Goal: Obtain resource: Download file/media

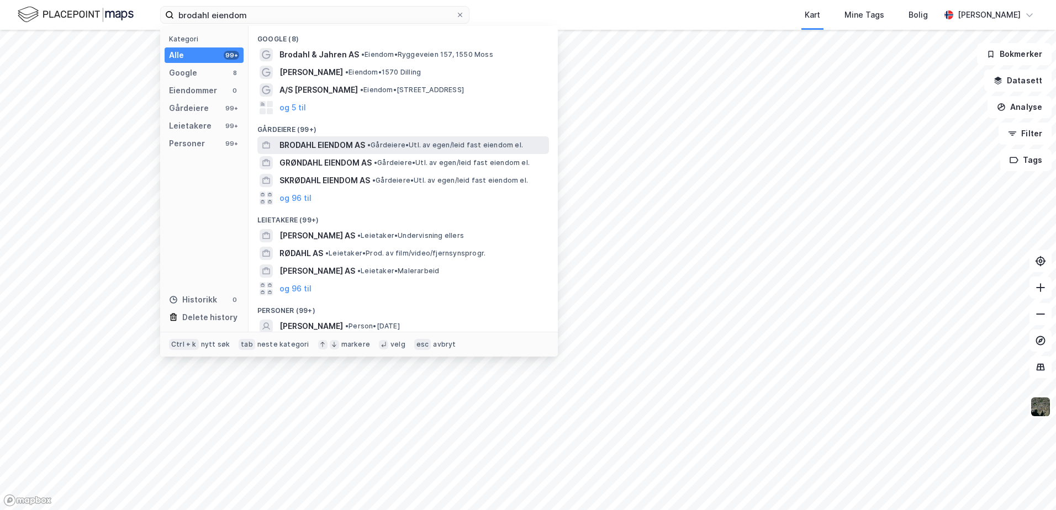
type input "brodahl eiendom"
click at [309, 142] on span "BRODAHL EIENDOM AS" at bounding box center [322, 145] width 86 height 13
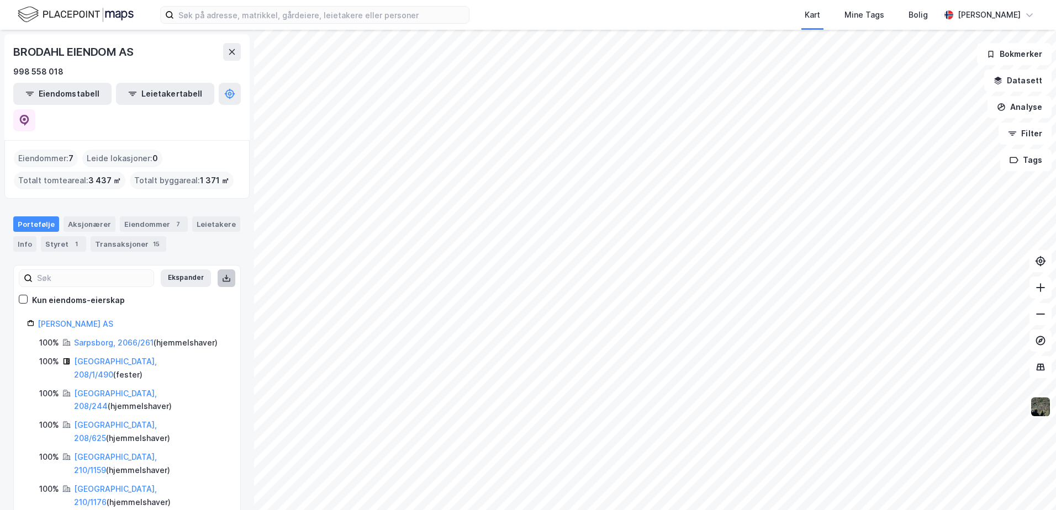
click at [222, 274] on icon at bounding box center [226, 278] width 9 height 9
click at [49, 91] on button "Eiendomstabell" at bounding box center [62, 94] width 98 height 22
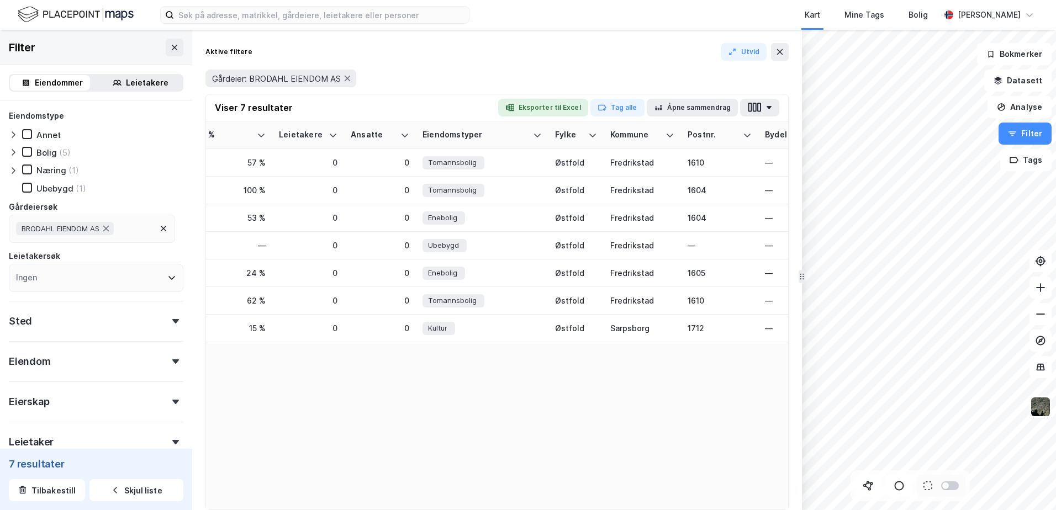
scroll to position [0, 538]
click at [533, 104] on button "Eksporter til Excel" at bounding box center [543, 108] width 90 height 18
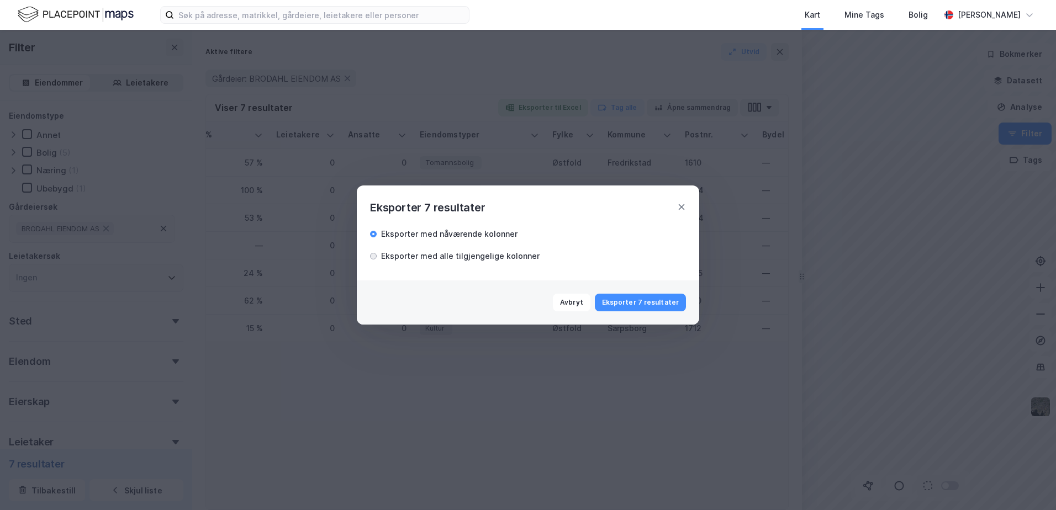
click at [374, 255] on div at bounding box center [373, 256] width 7 height 7
click at [620, 300] on button "Eksporter 7 resultater" at bounding box center [640, 303] width 91 height 18
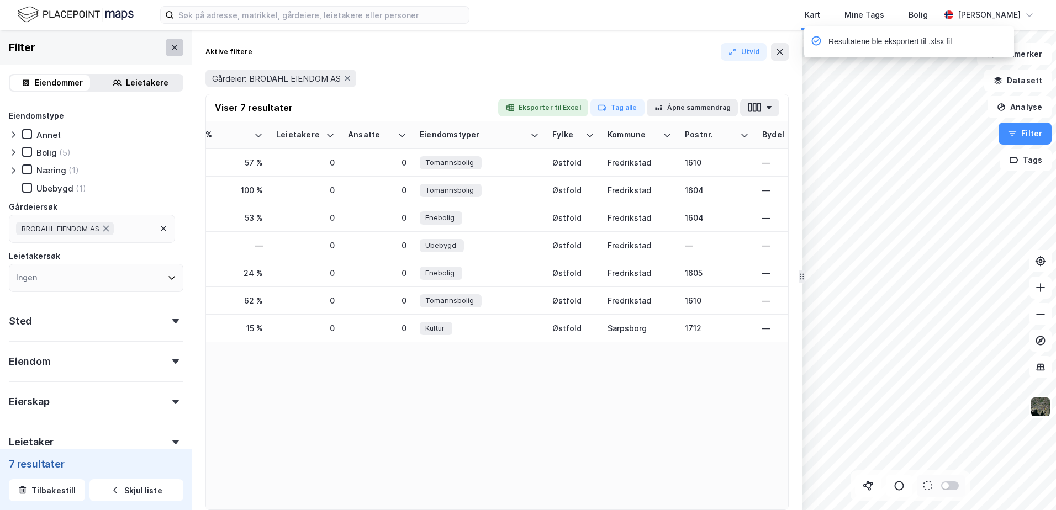
click at [166, 41] on button at bounding box center [175, 48] width 18 height 18
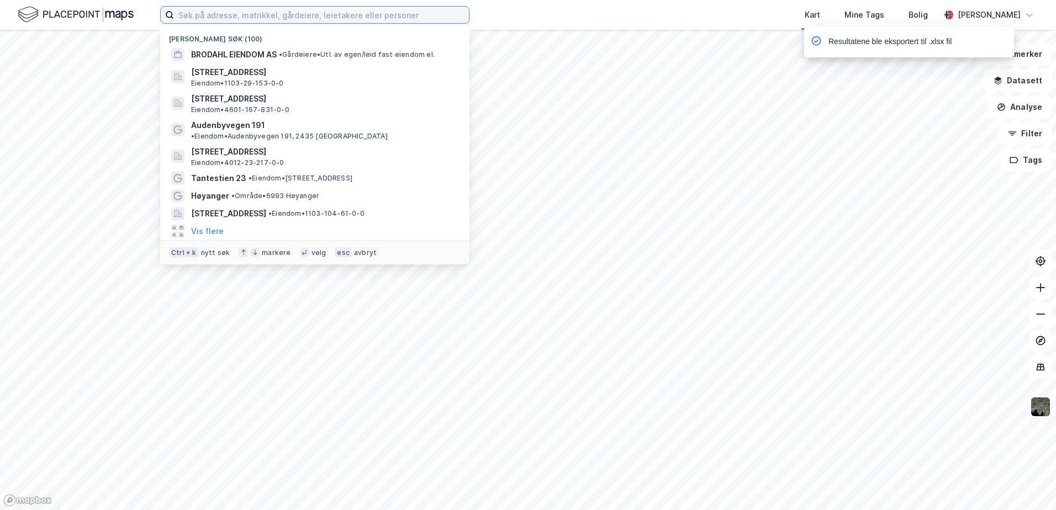
click at [190, 17] on input at bounding box center [321, 15] width 295 height 17
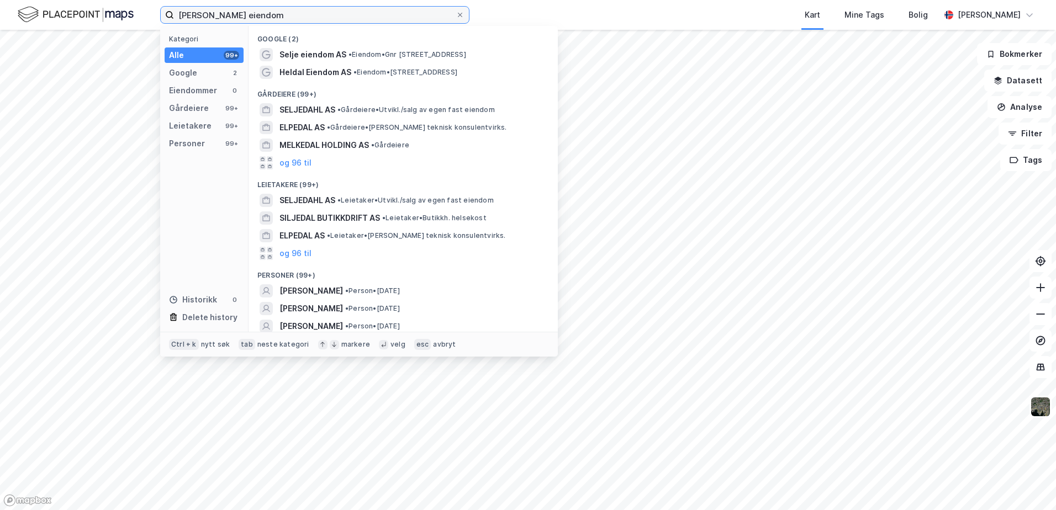
click at [203, 13] on input "seljedal eiendom" at bounding box center [315, 15] width 282 height 17
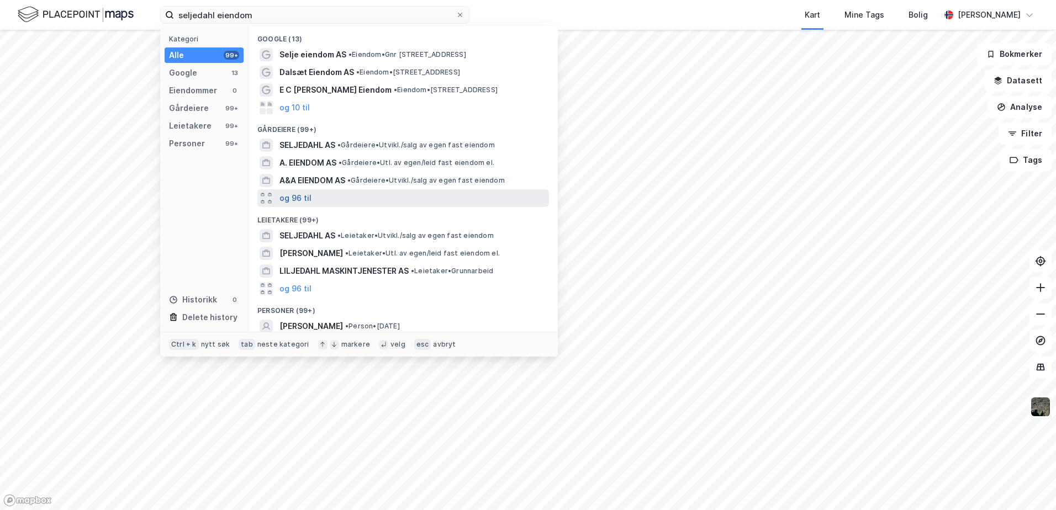
click at [294, 198] on button "og 96 til" at bounding box center [295, 198] width 32 height 13
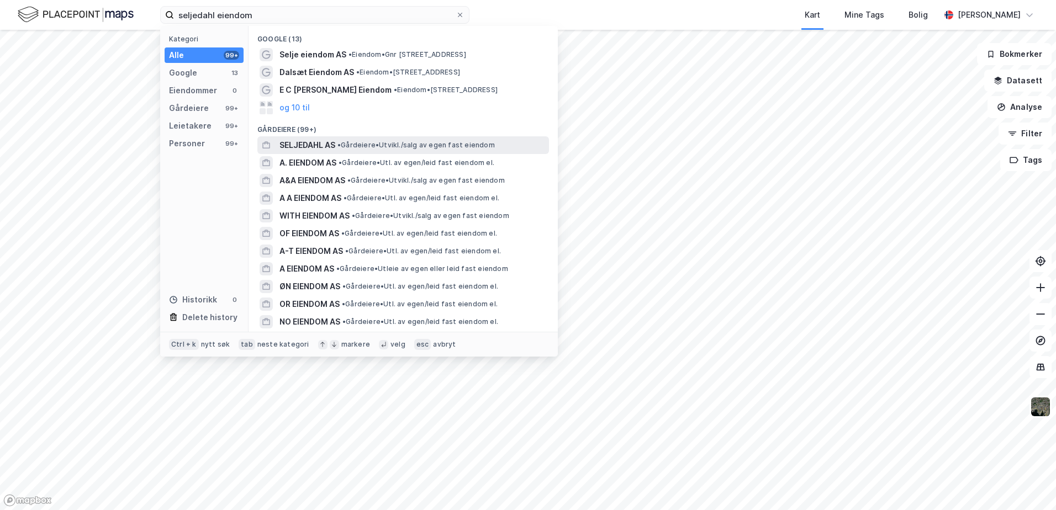
click at [303, 144] on span "SELJEDAHL AS" at bounding box center [307, 145] width 56 height 13
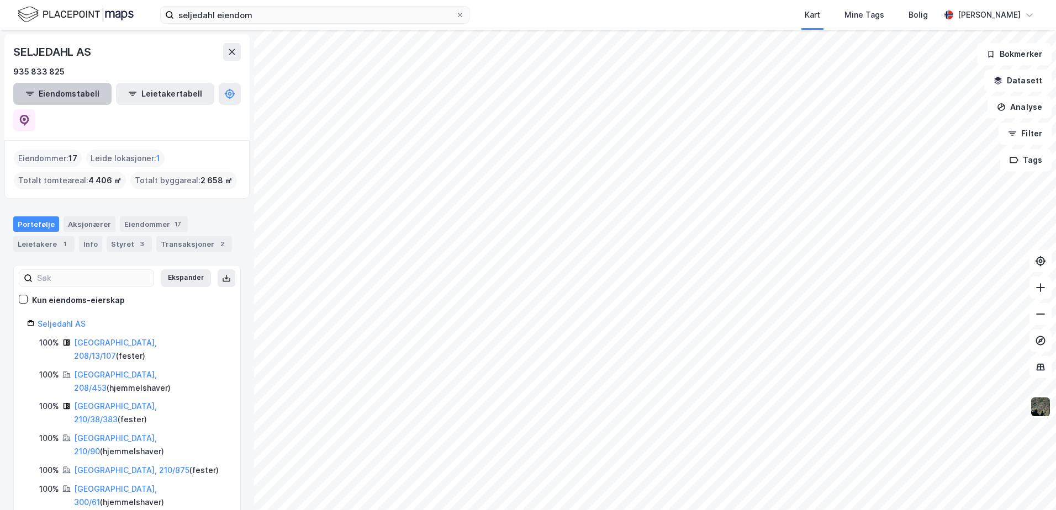
click at [73, 89] on button "Eiendomstabell" at bounding box center [62, 94] width 98 height 22
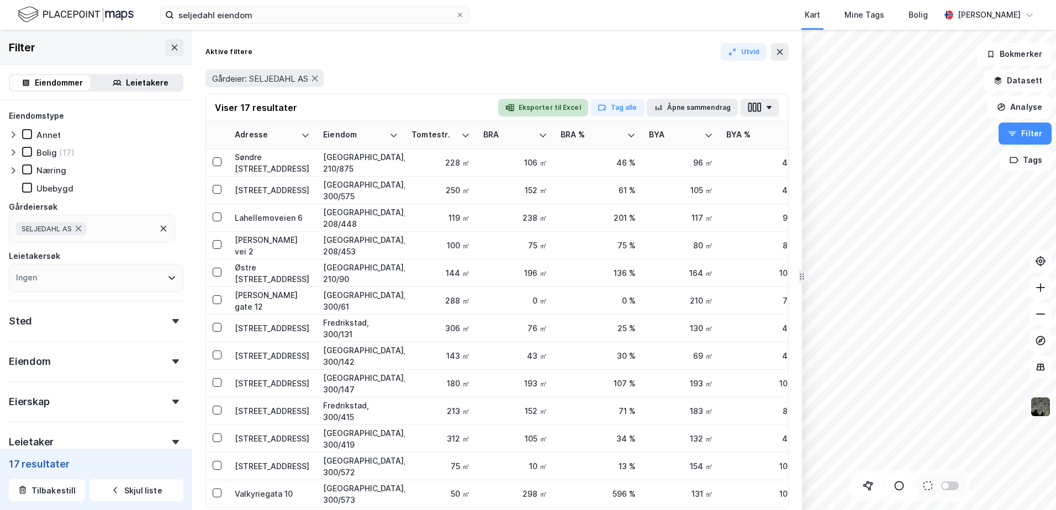
click at [537, 104] on button "Eksporter til Excel" at bounding box center [543, 108] width 90 height 18
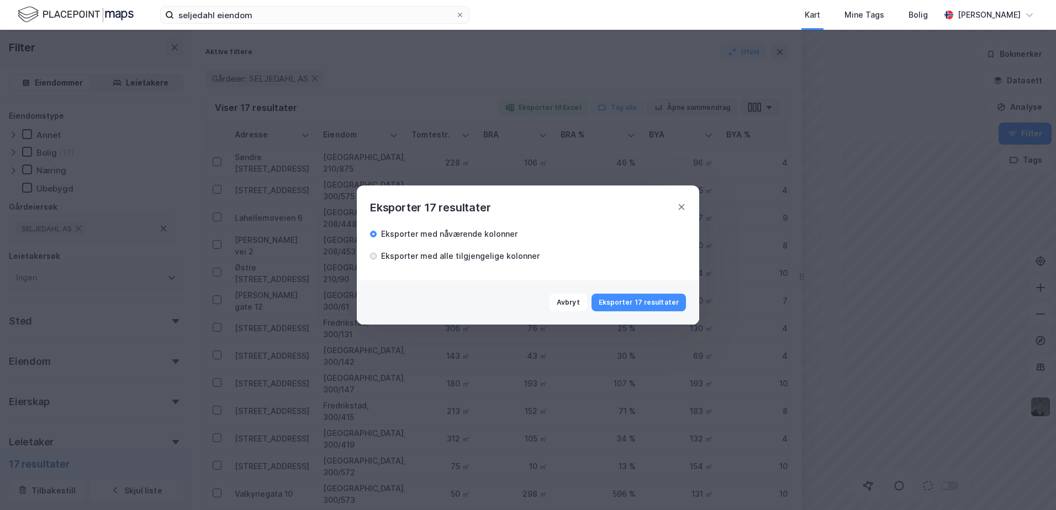
click at [375, 259] on div at bounding box center [373, 256] width 7 height 7
click at [627, 299] on button "Eksporter 17 resultater" at bounding box center [638, 303] width 94 height 18
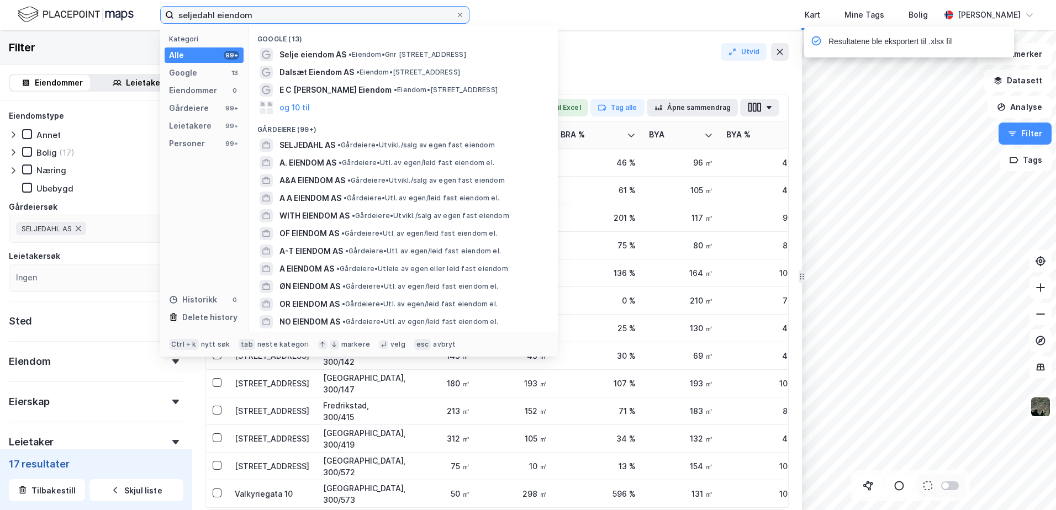
drag, startPoint x: 364, startPoint y: 20, endPoint x: 156, endPoint y: 20, distance: 207.6
click at [156, 20] on div "seljedahl eiendom Kategori Alle 99+ Google 13 Eiendommer 0 Gårdeiere 99+ Leieta…" at bounding box center [528, 15] width 1056 height 30
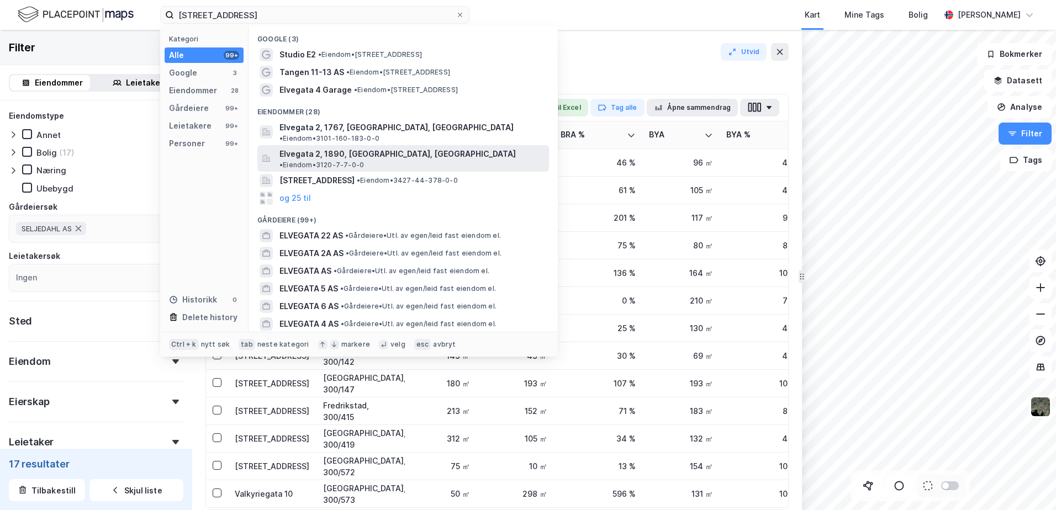
click at [295, 147] on span "Elvegata 2, 1890, RAKKESTAD, RAKKESTAD" at bounding box center [397, 153] width 236 height 13
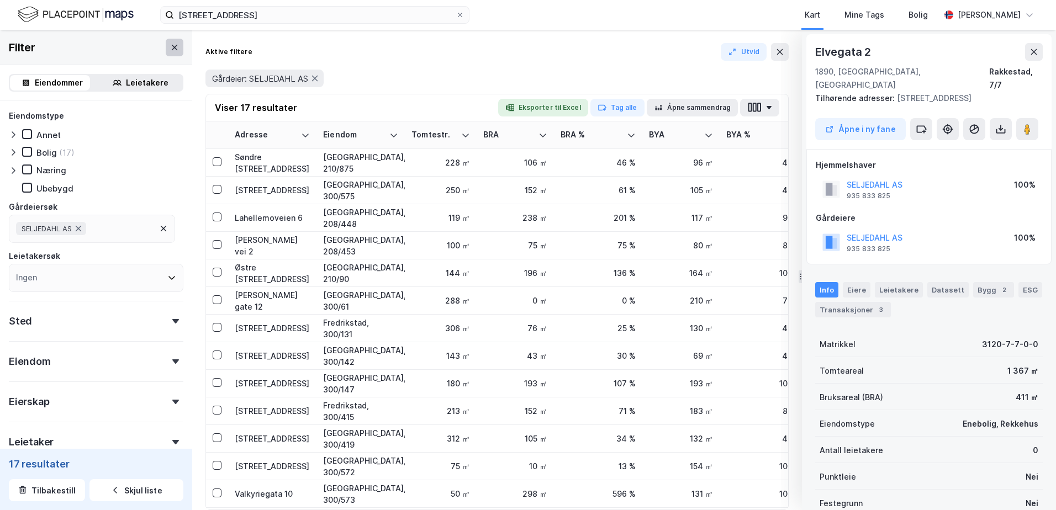
click at [170, 47] on icon at bounding box center [174, 47] width 9 height 9
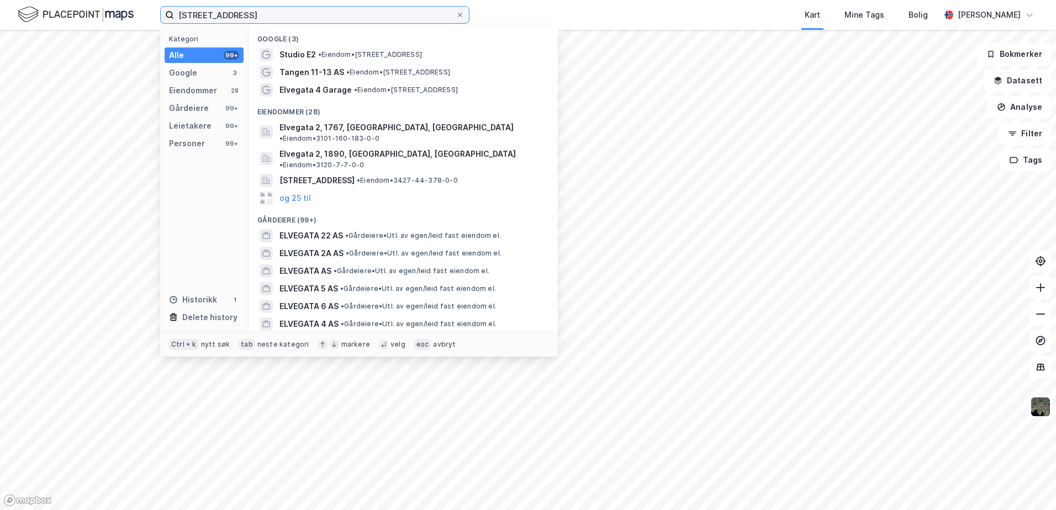
click at [301, 10] on input "elvegata 2" at bounding box center [315, 15] width 282 height 17
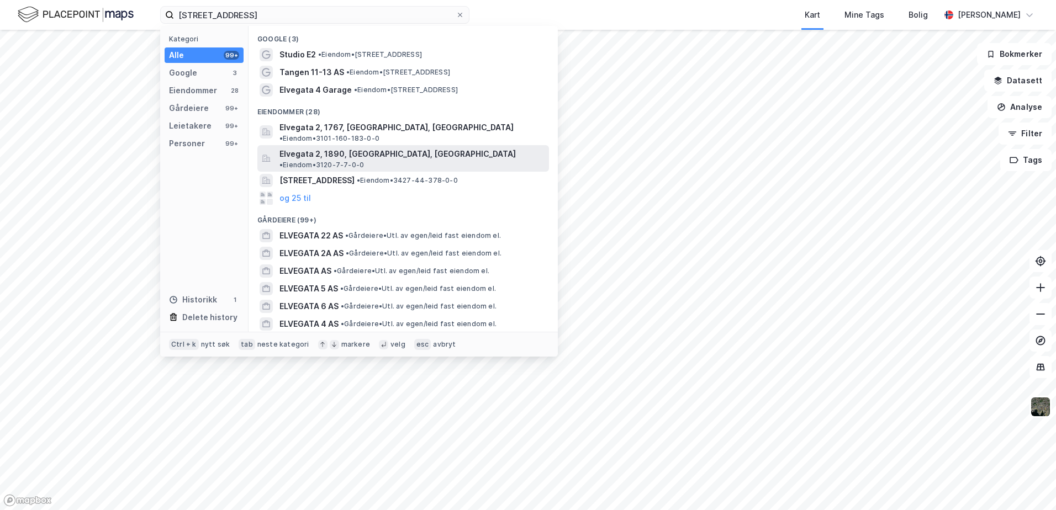
click at [334, 147] on span "Elvegata 2, 1890, RAKKESTAD, RAKKESTAD" at bounding box center [397, 153] width 236 height 13
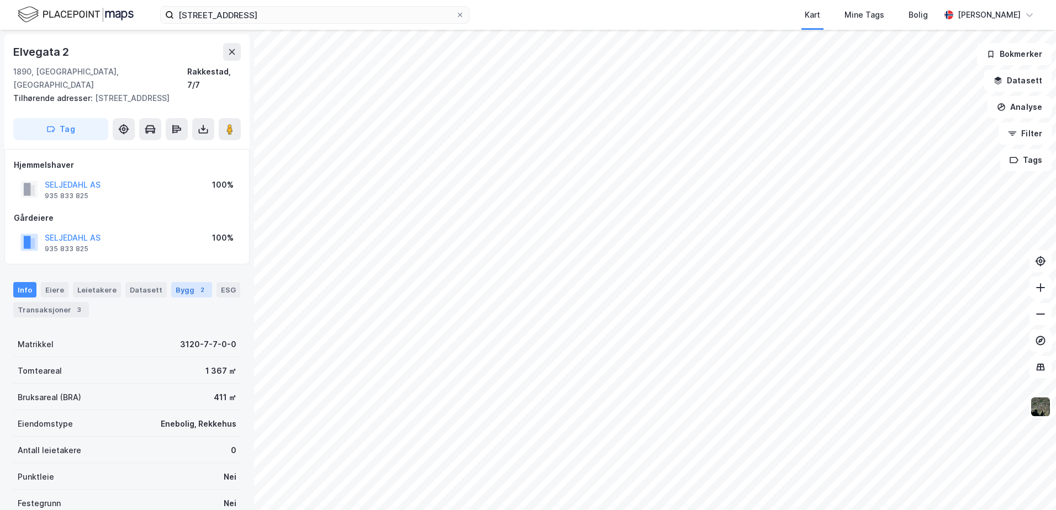
click at [184, 282] on div "Bygg 2" at bounding box center [191, 289] width 41 height 15
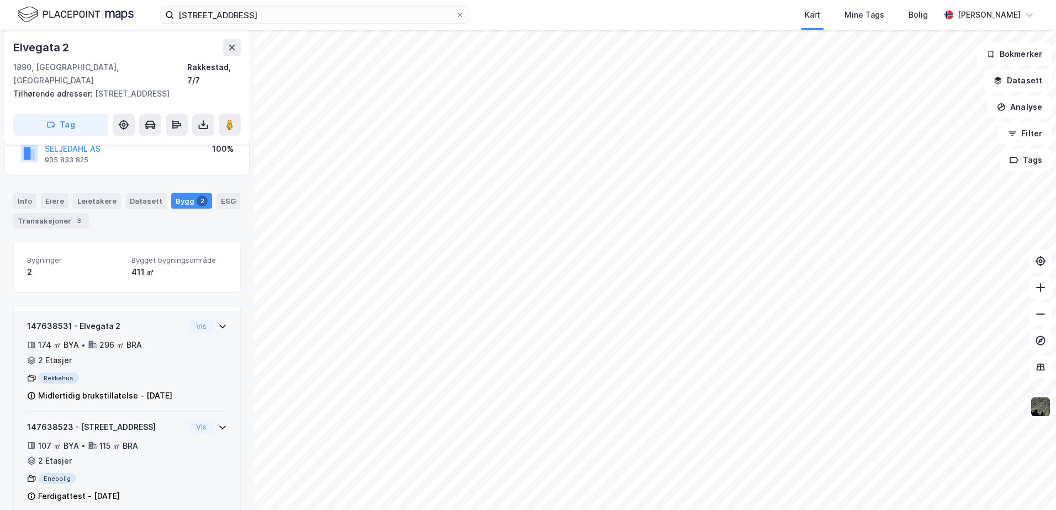
scroll to position [109, 0]
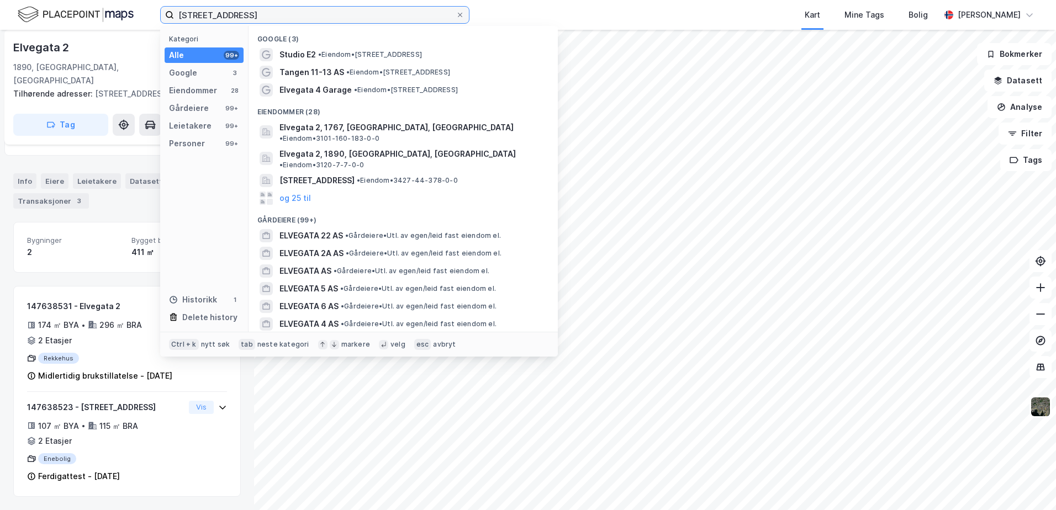
drag, startPoint x: 264, startPoint y: 16, endPoint x: 140, endPoint y: 18, distance: 123.7
click at [140, 18] on div "elvegata 2 Kategori Alle 99+ Google 3 Eiendommer 28 Gårdeiere 99+ Leietakere 99…" at bounding box center [528, 15] width 1056 height 30
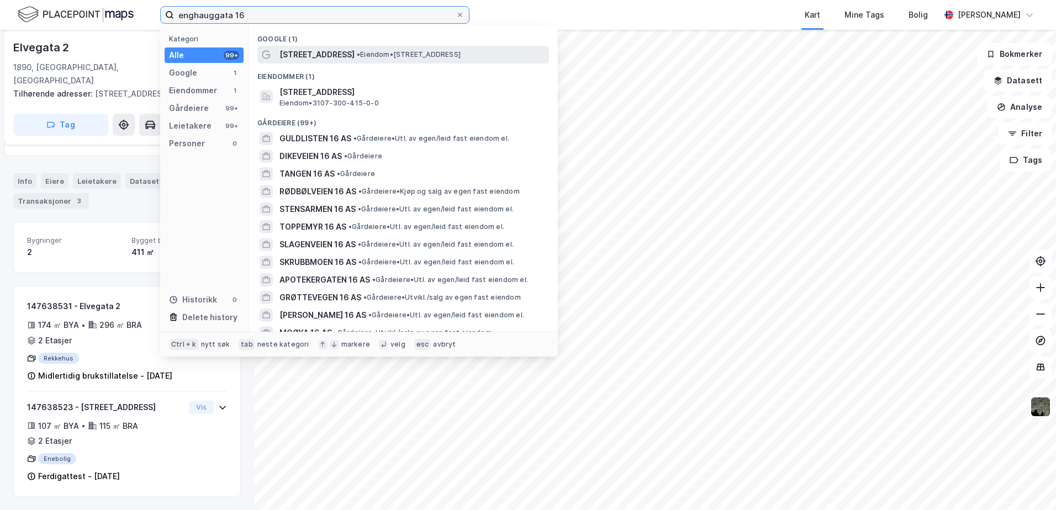
type input "enghauggata 16"
click at [343, 55] on span "Enghaugsgata 16" at bounding box center [316, 54] width 75 height 13
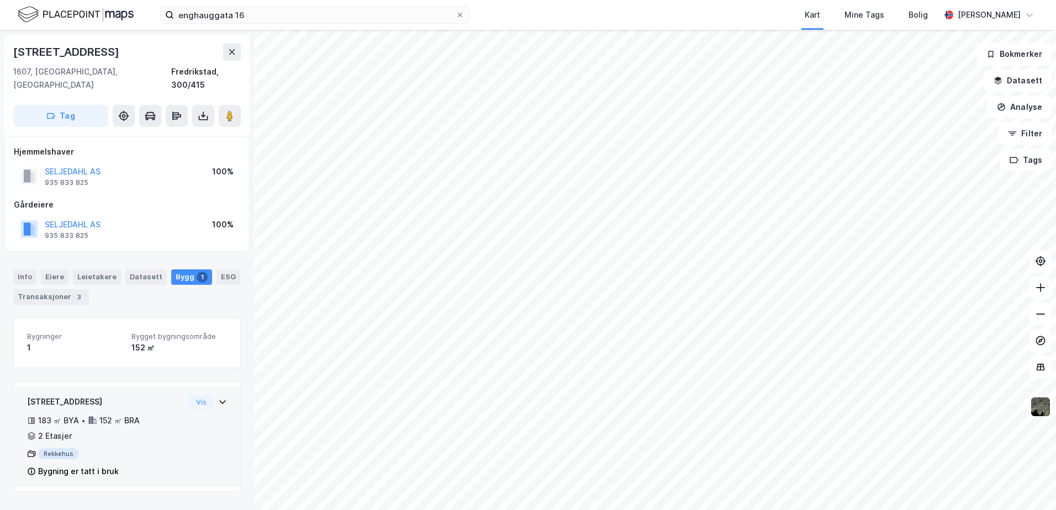
click at [218, 398] on icon at bounding box center [222, 402] width 9 height 9
